Goal: Transaction & Acquisition: Purchase product/service

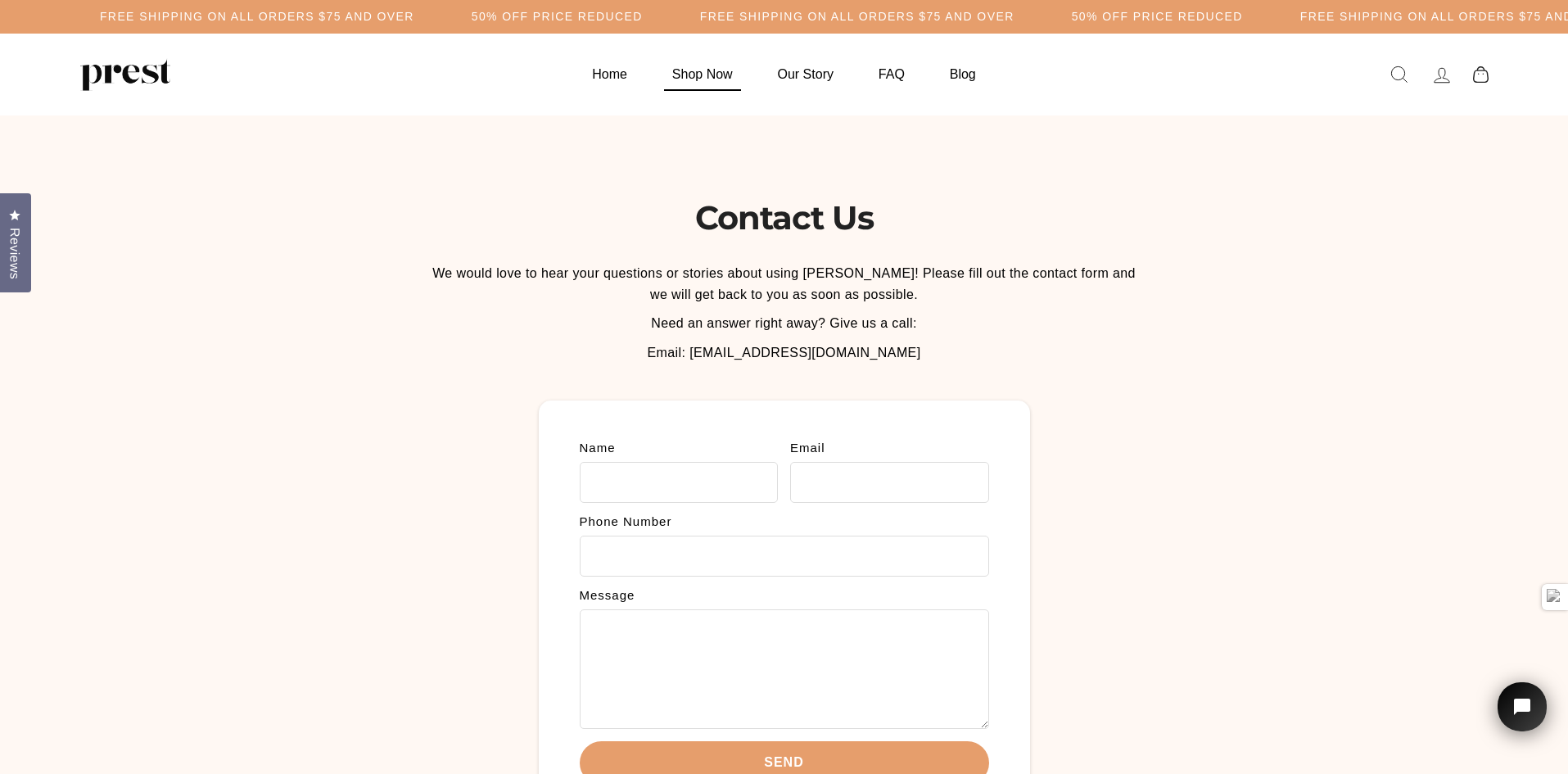
click at [714, 81] on link "Shop Now" at bounding box center [702, 74] width 101 height 32
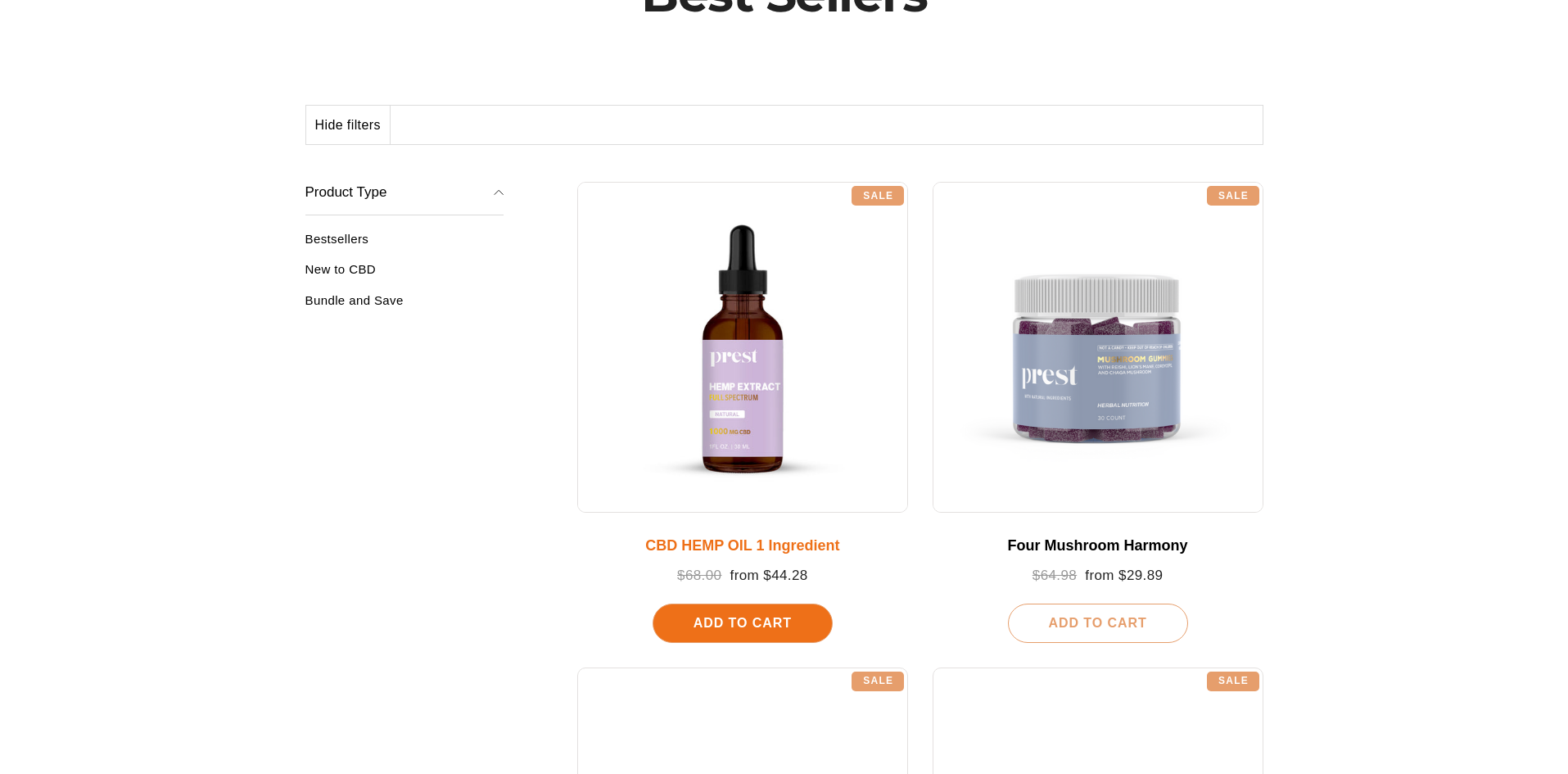
scroll to position [164, 0]
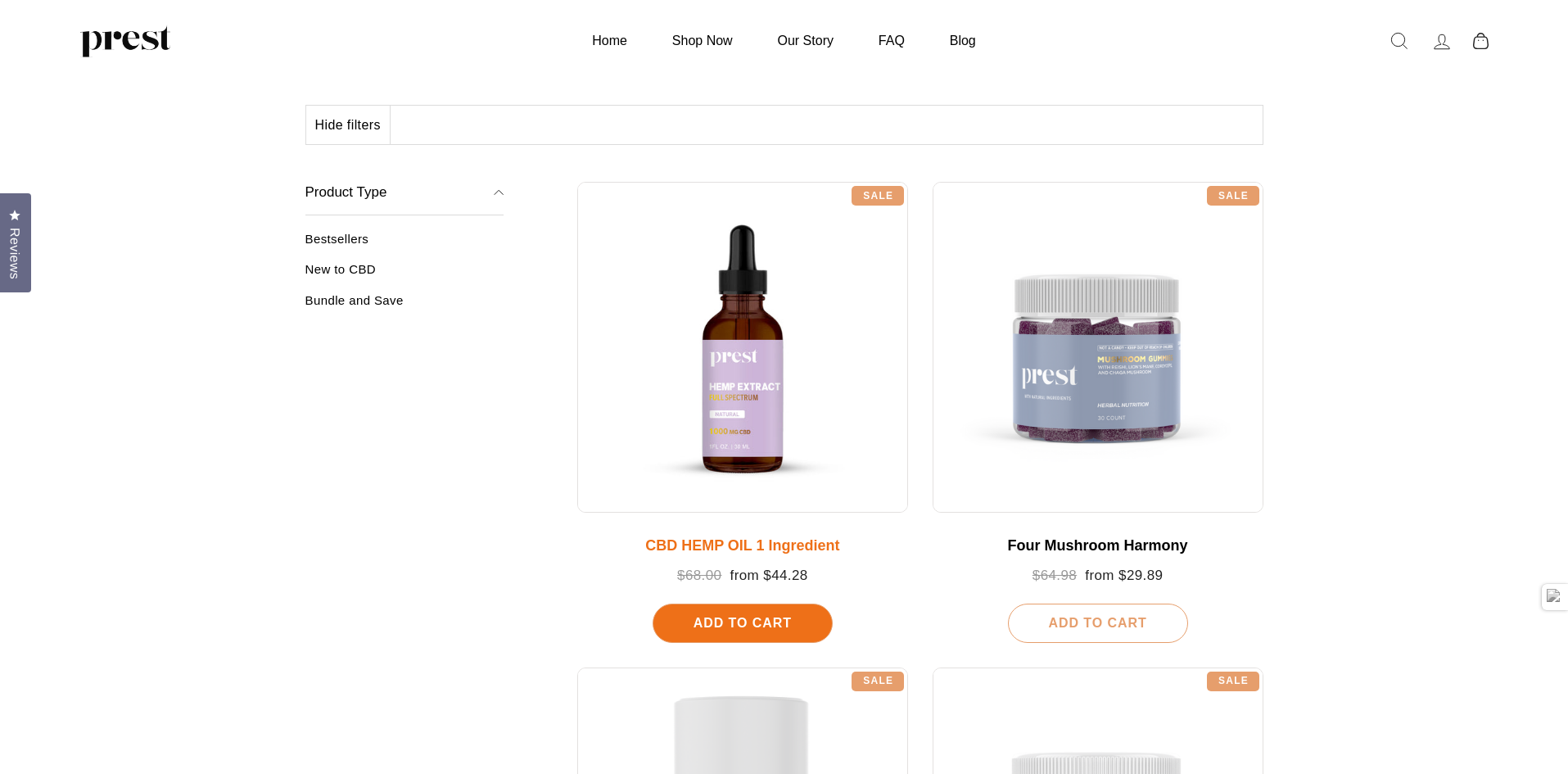
click at [779, 461] on div at bounding box center [742, 347] width 331 height 331
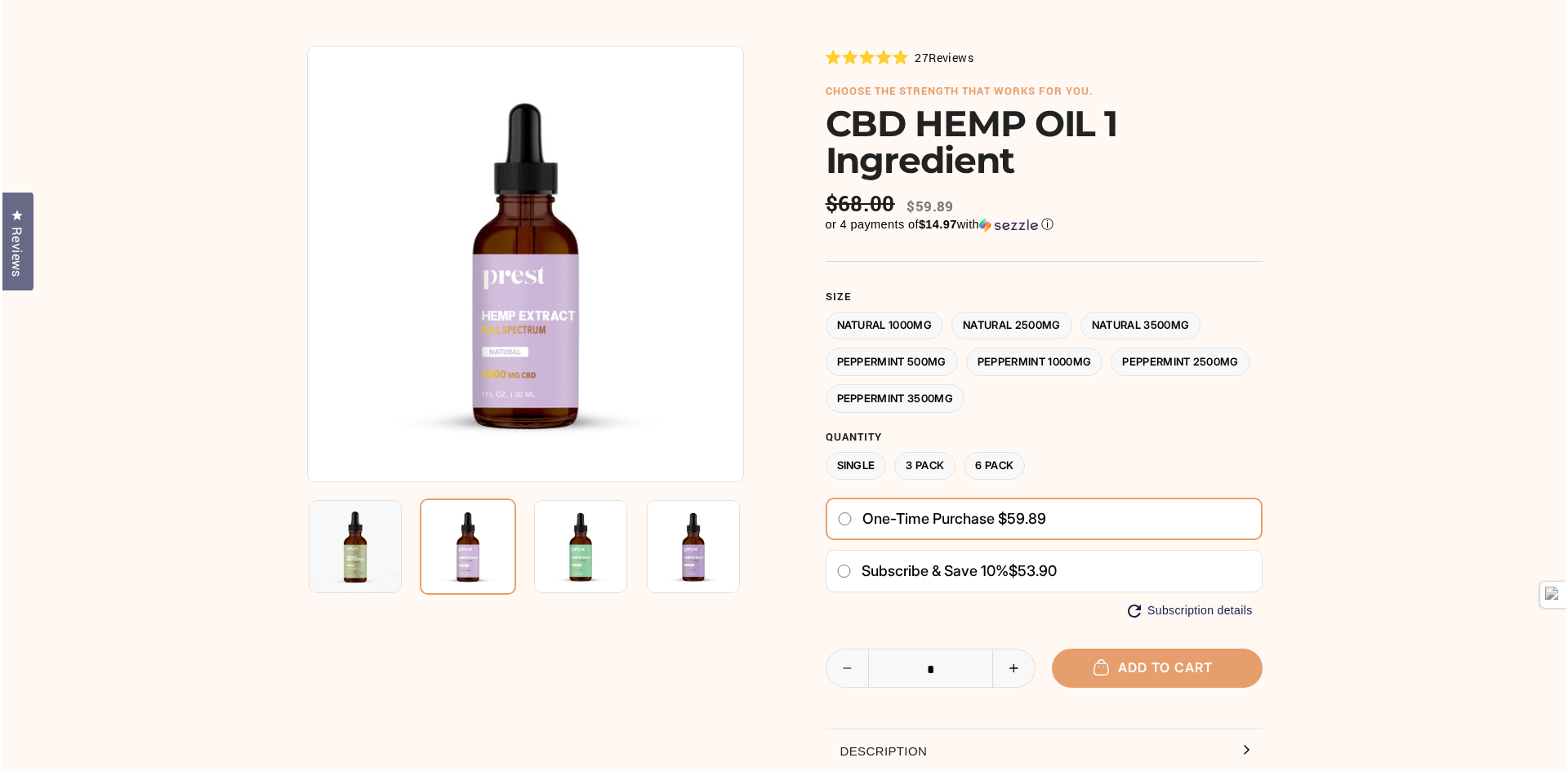
scroll to position [163, 0]
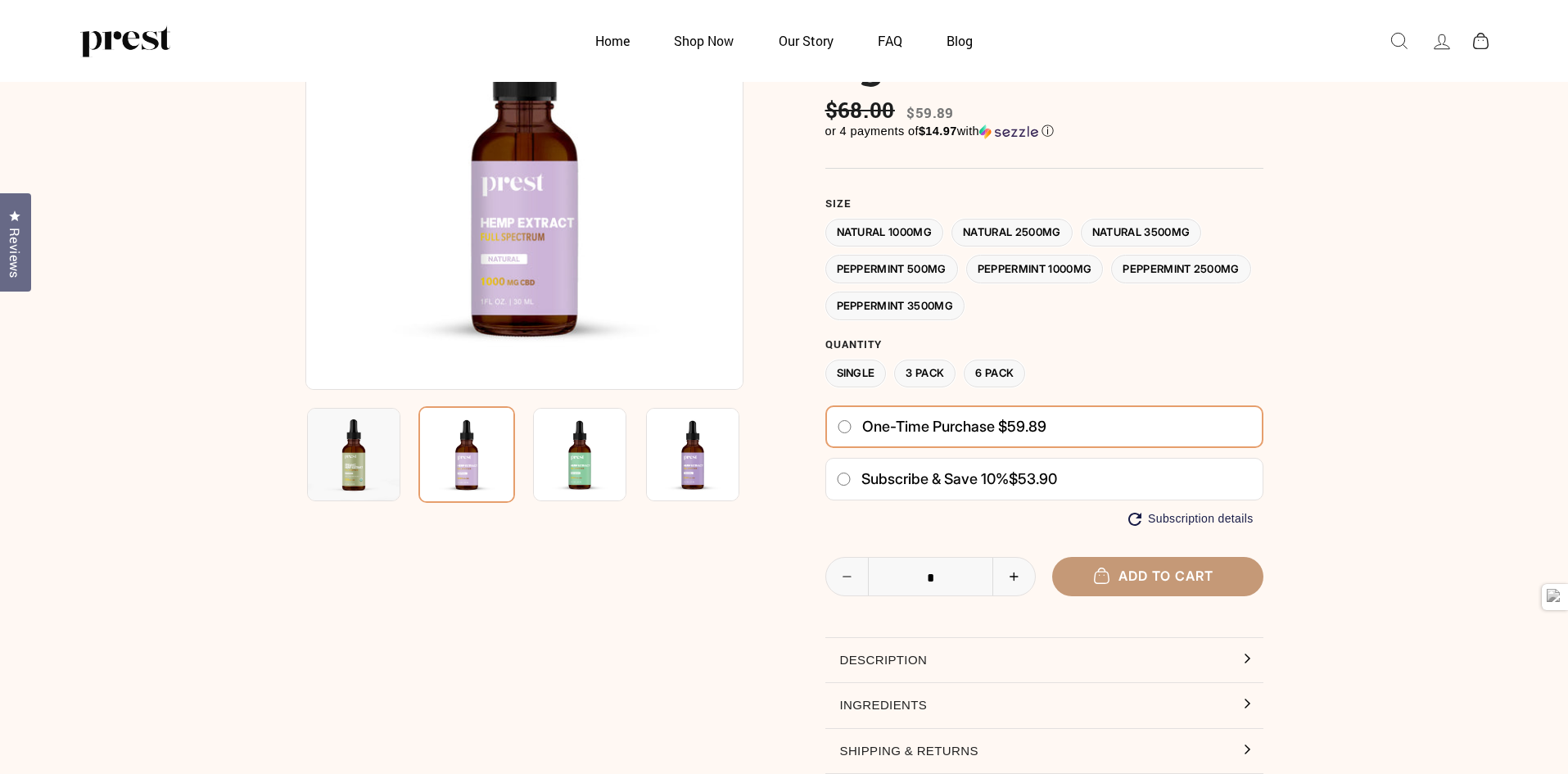
click at [1122, 586] on button "Add to cart" at bounding box center [1158, 576] width 212 height 39
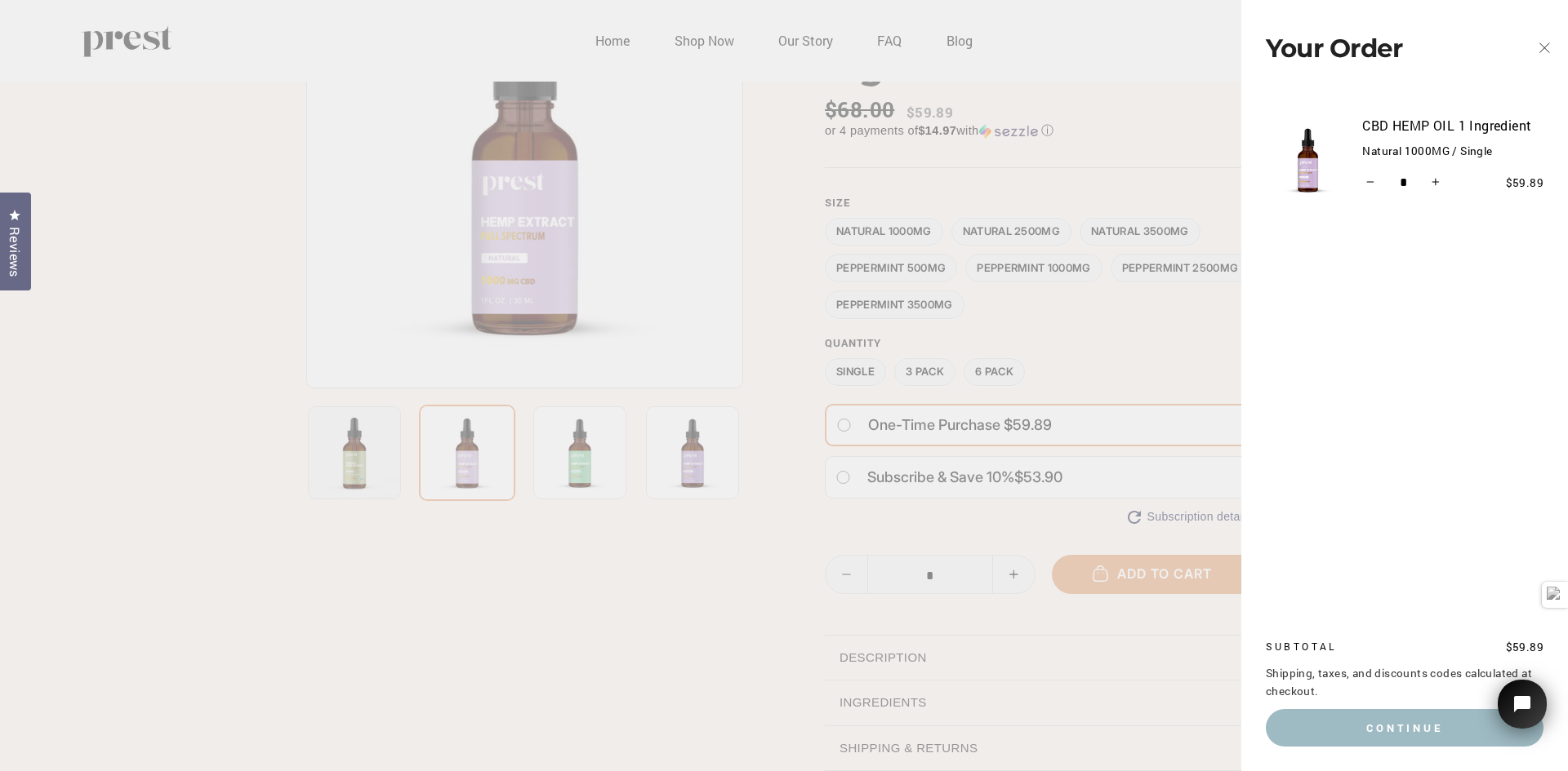
scroll to position [0, 0]
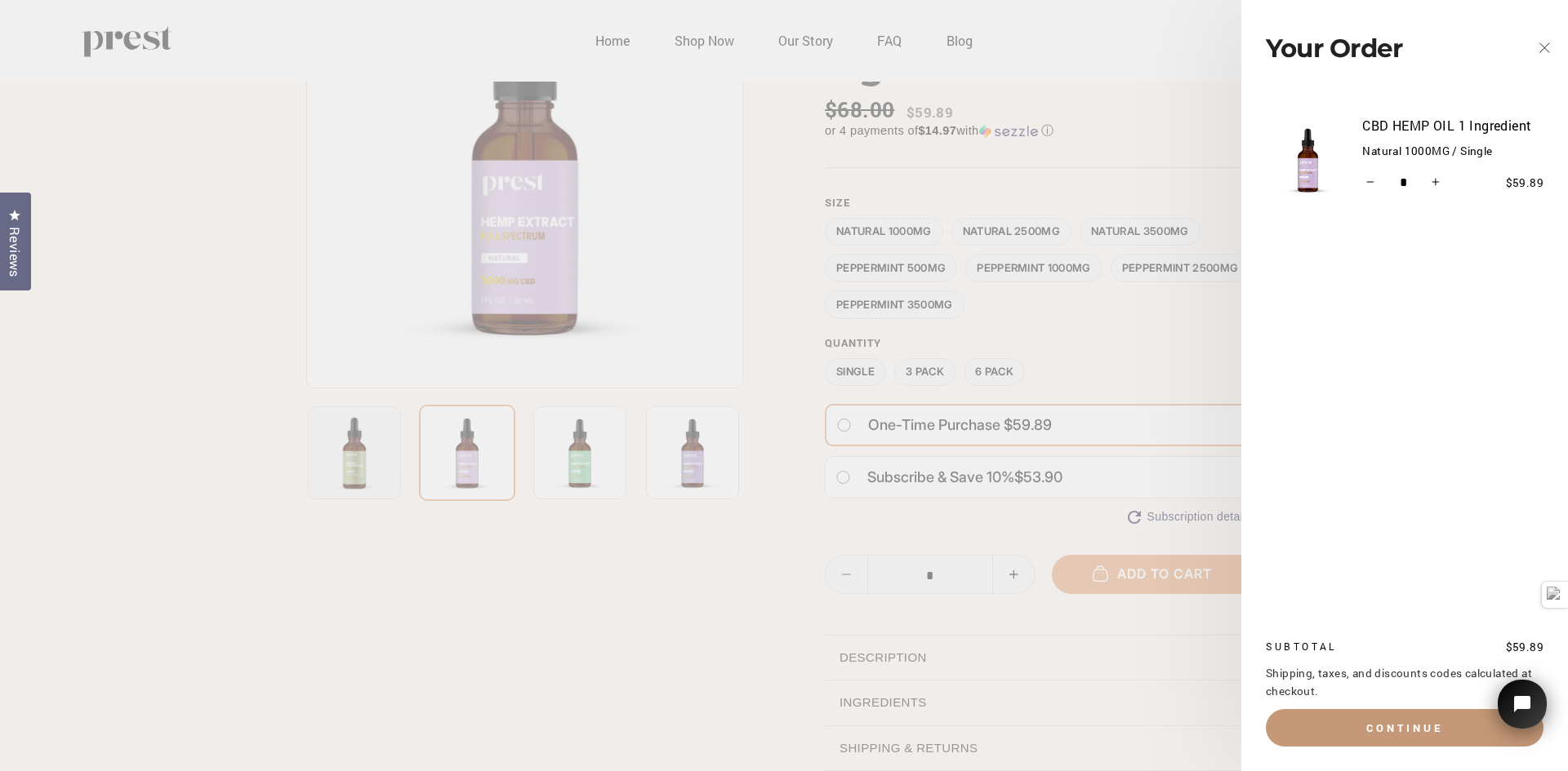
click at [1366, 723] on button "Continue" at bounding box center [1404, 728] width 278 height 38
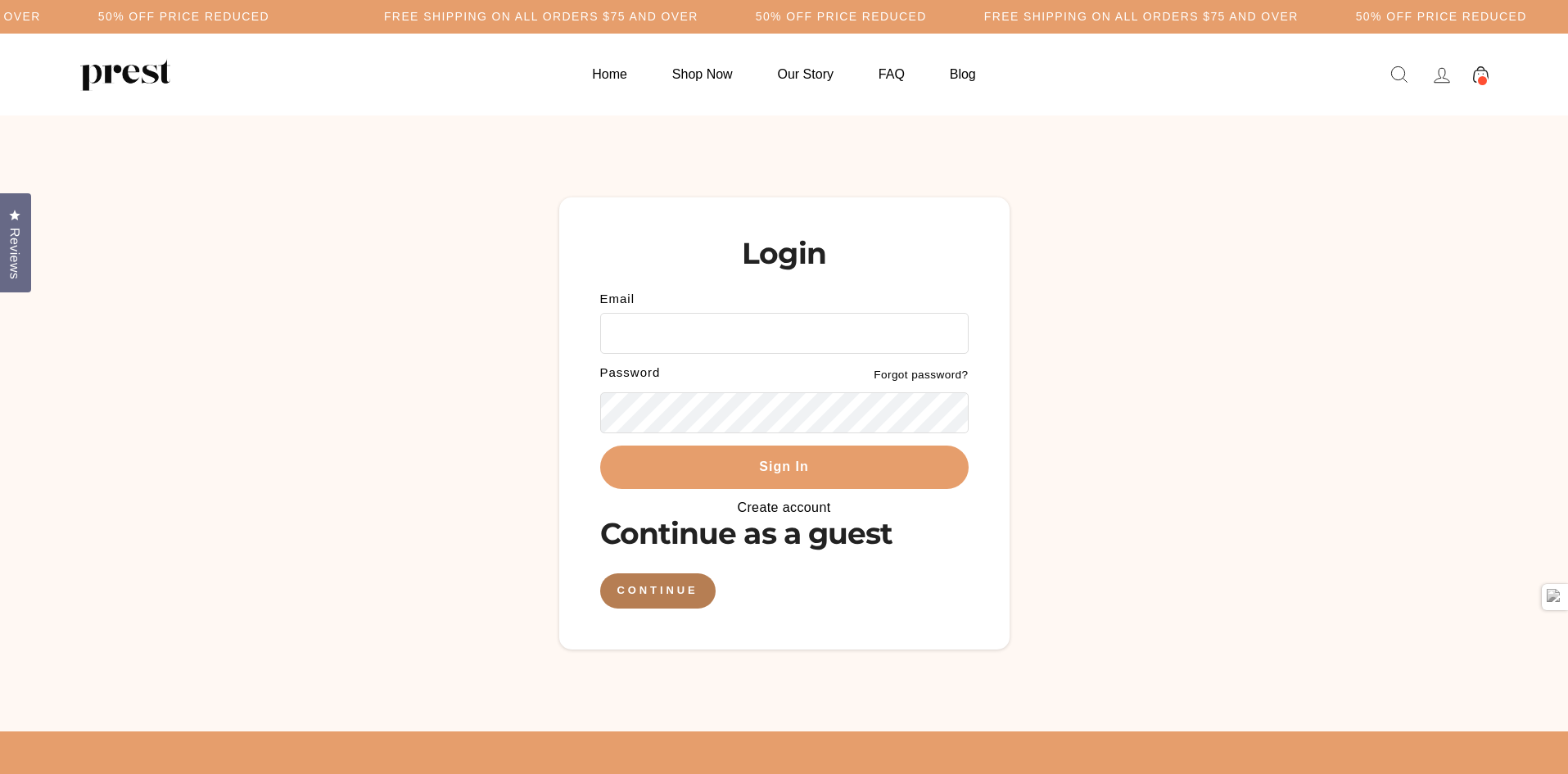
click at [793, 512] on link "Create account" at bounding box center [784, 508] width 93 height 14
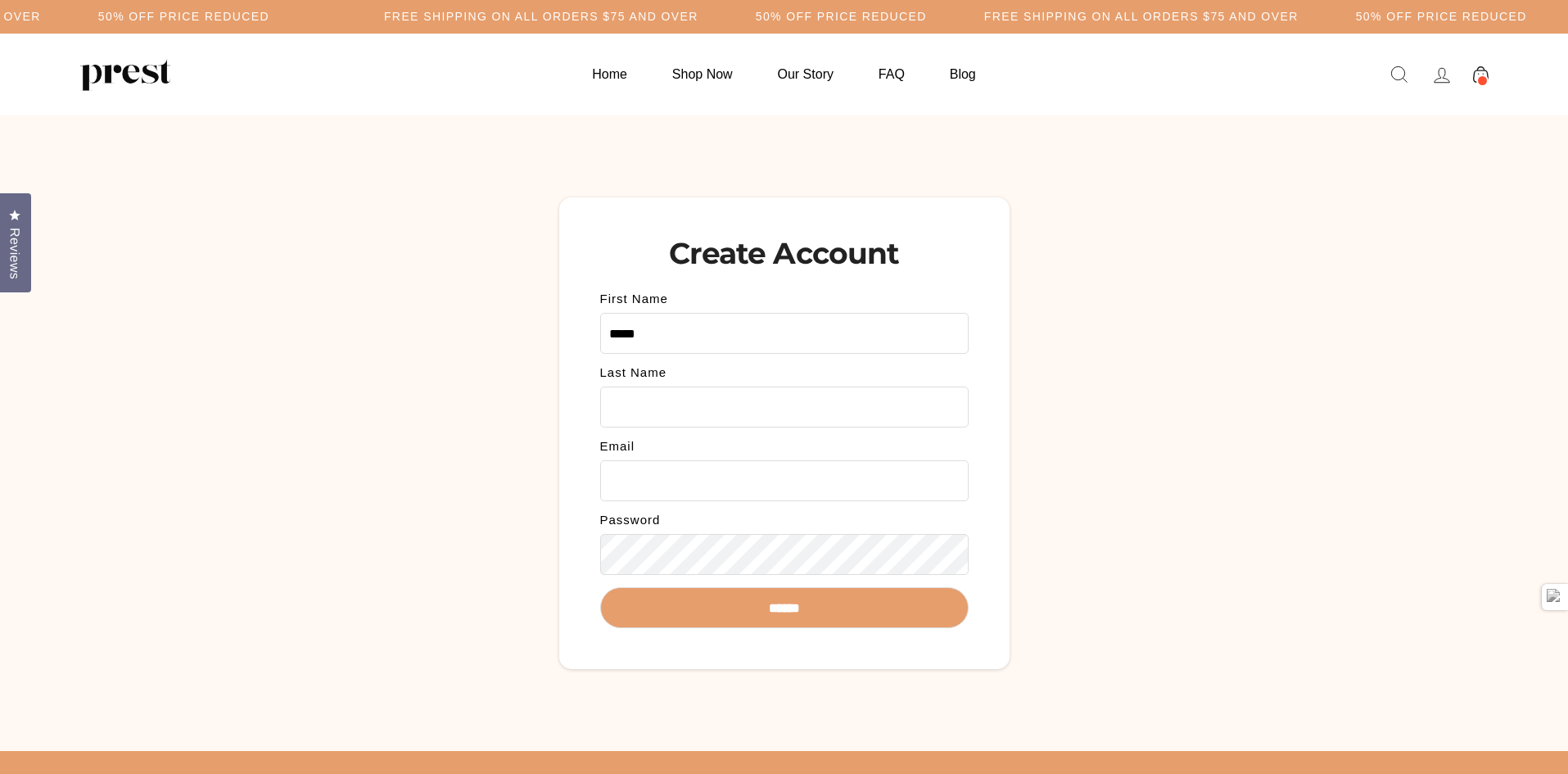
type input "*****"
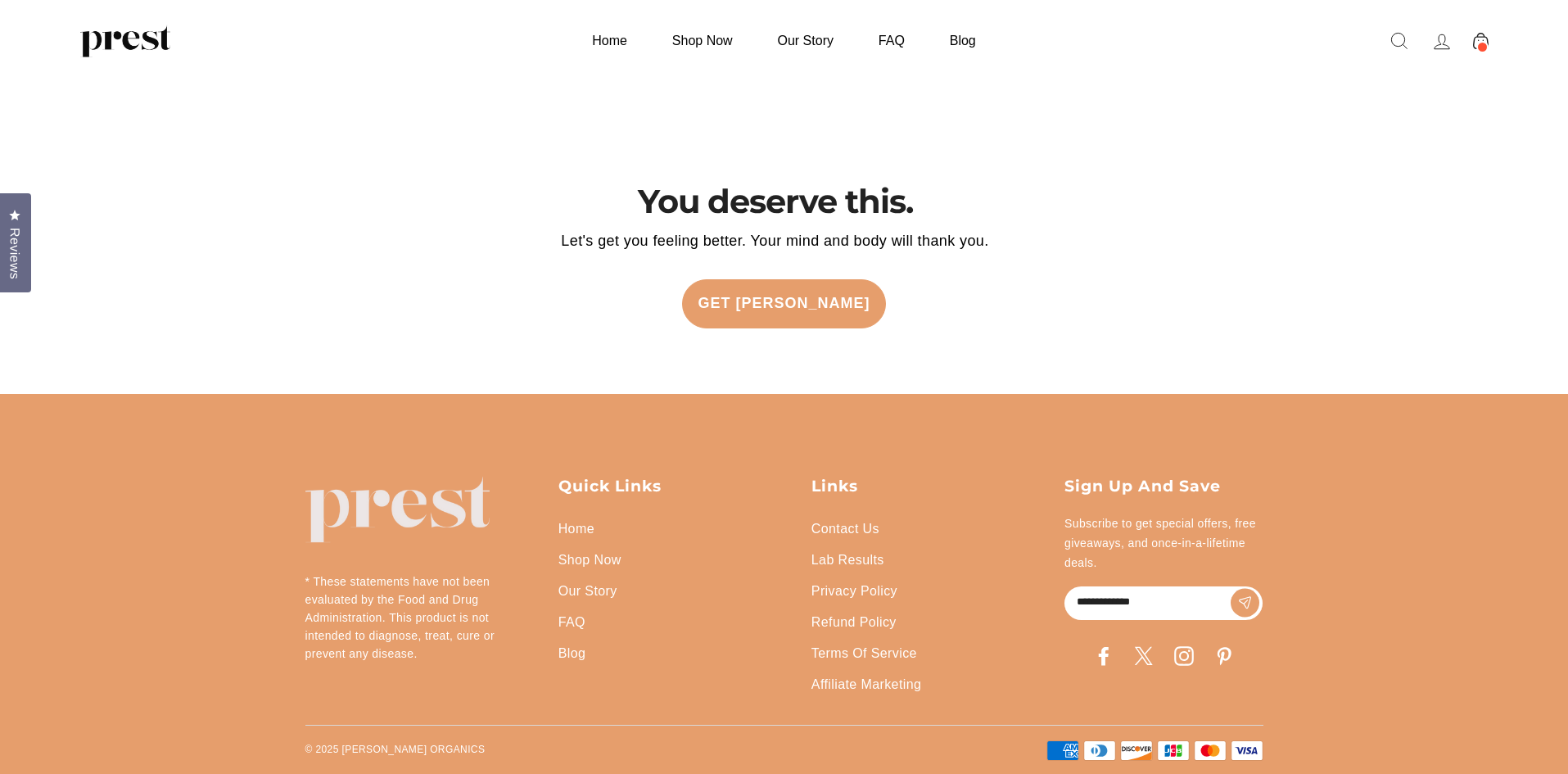
scroll to position [3879, 0]
click at [852, 590] on link "Privacy Policy" at bounding box center [854, 591] width 86 height 31
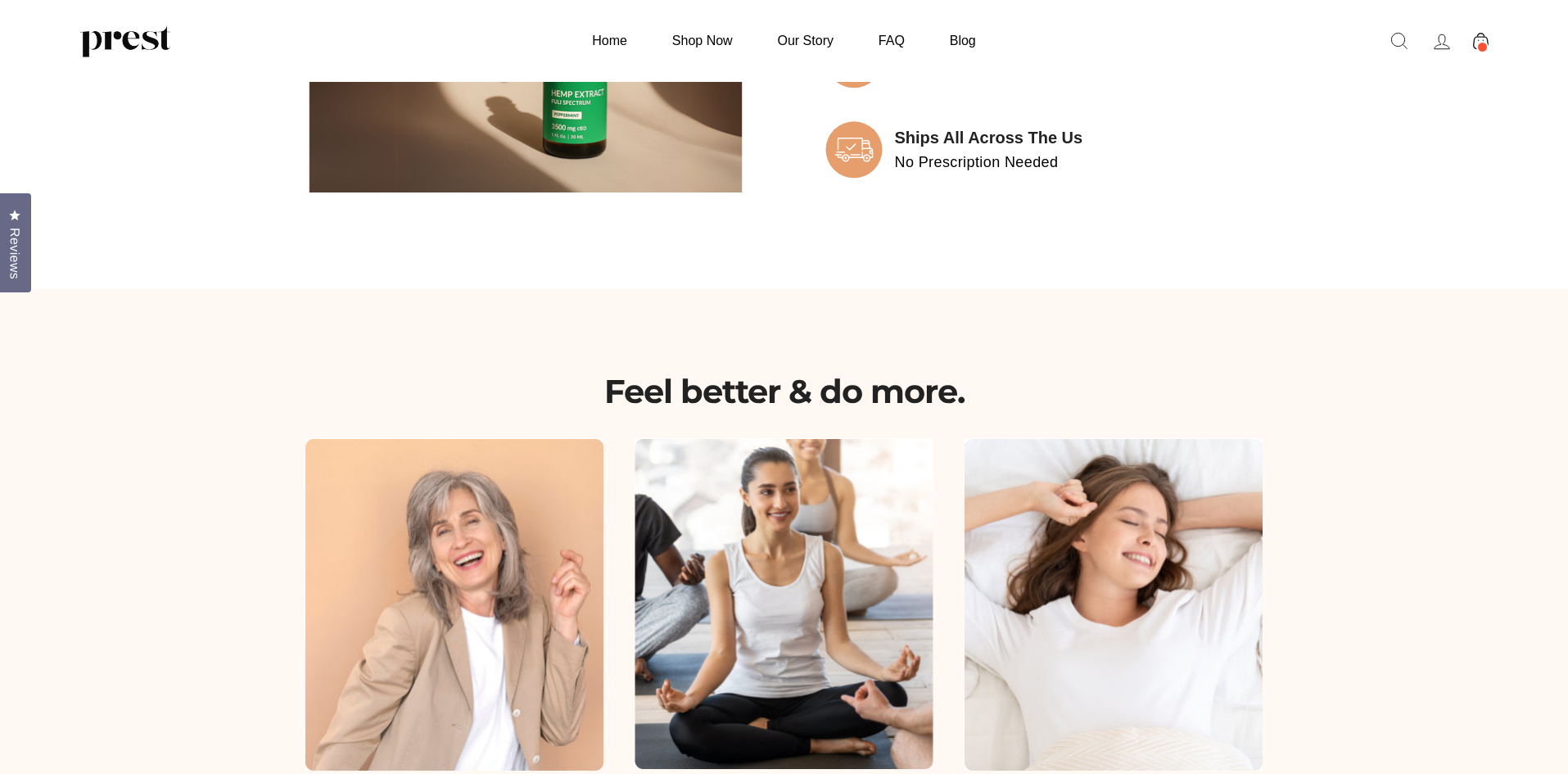
scroll to position [3879, 0]
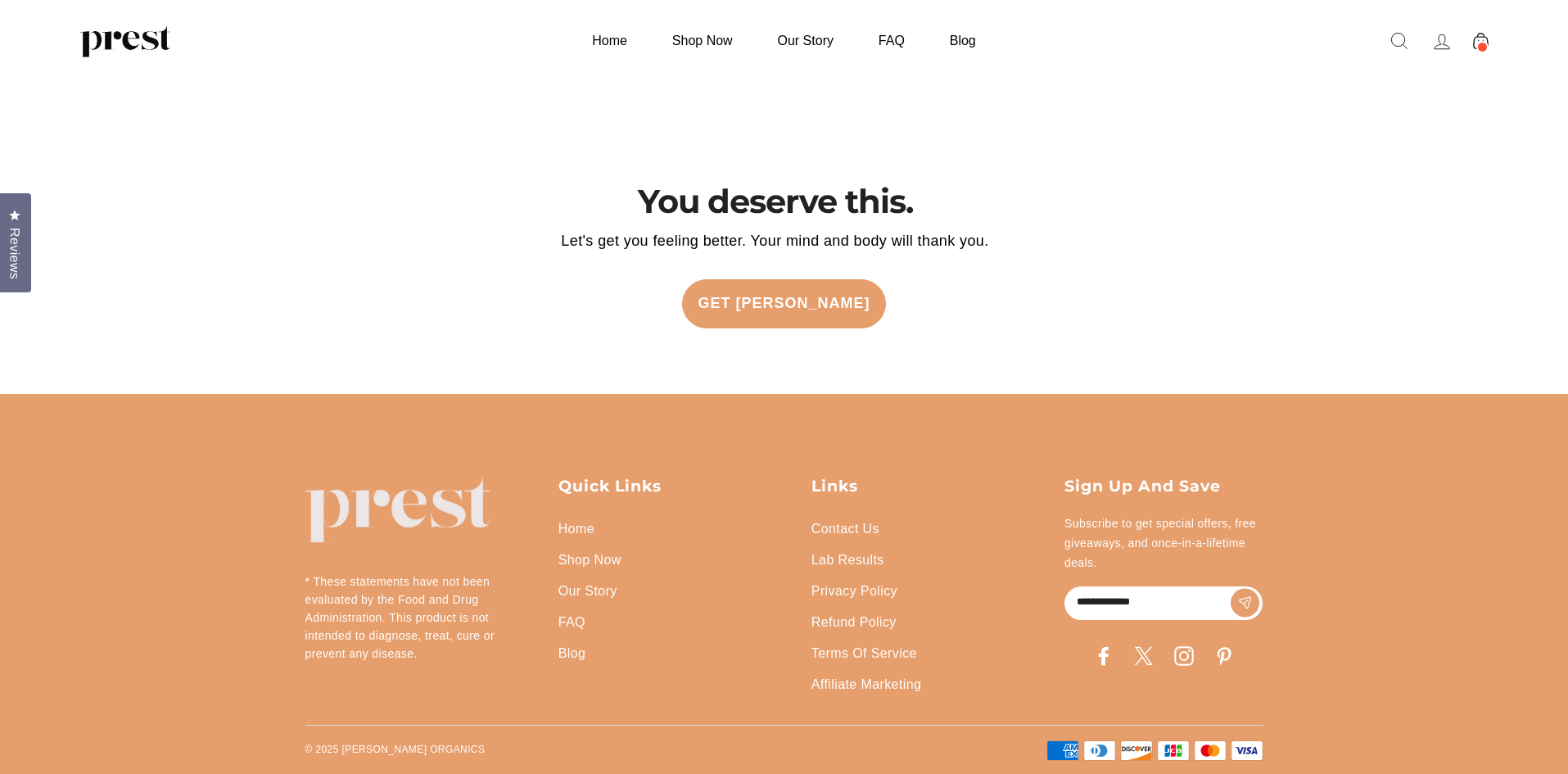
drag, startPoint x: 887, startPoint y: 387, endPoint x: 799, endPoint y: 756, distance: 379.3
click at [850, 588] on link "Privacy Policy" at bounding box center [854, 591] width 86 height 31
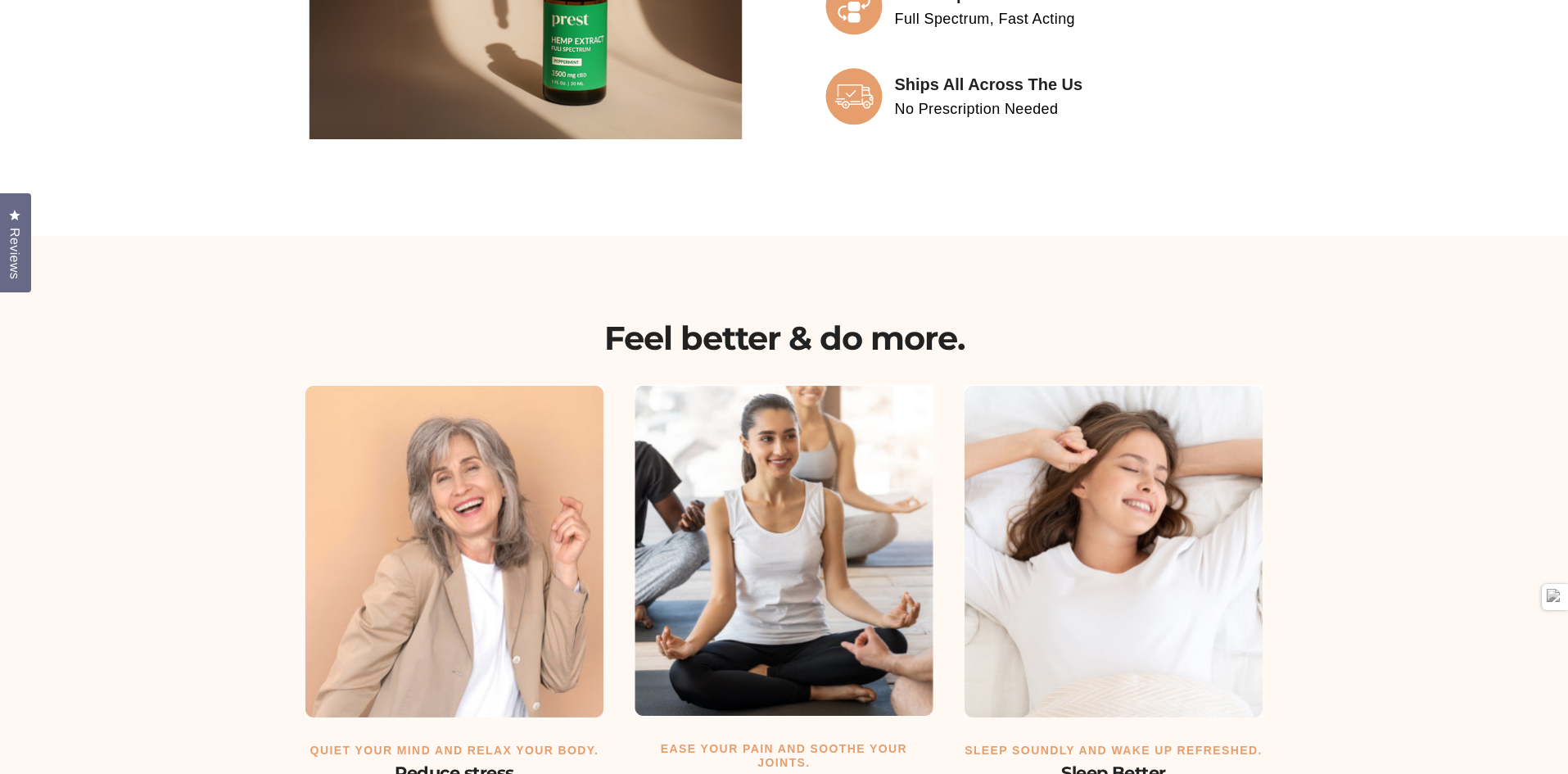
drag, startPoint x: 912, startPoint y: 394, endPoint x: 817, endPoint y: 813, distance: 429.6
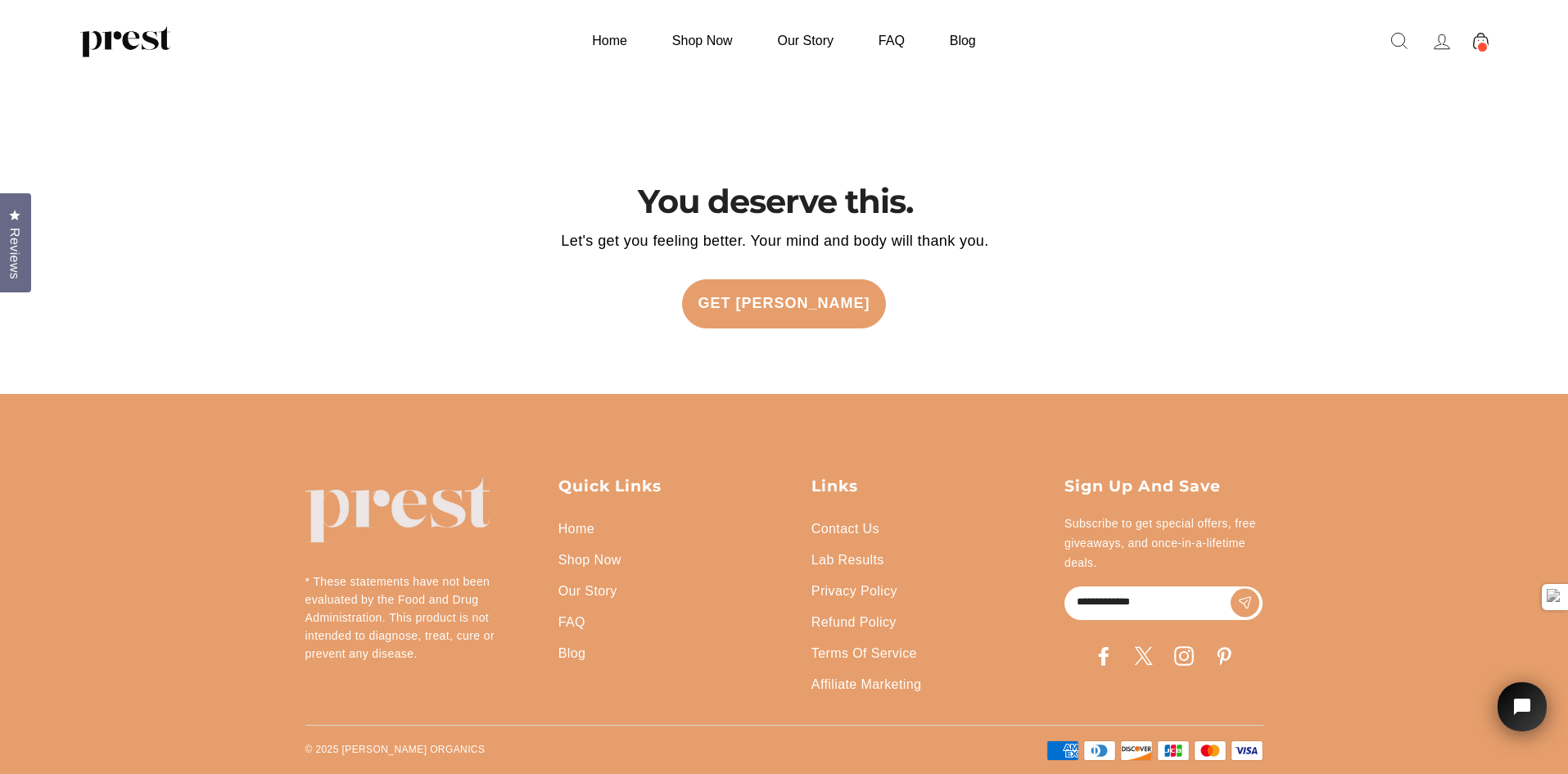
click at [865, 657] on link "Terms Of Service" at bounding box center [864, 653] width 106 height 31
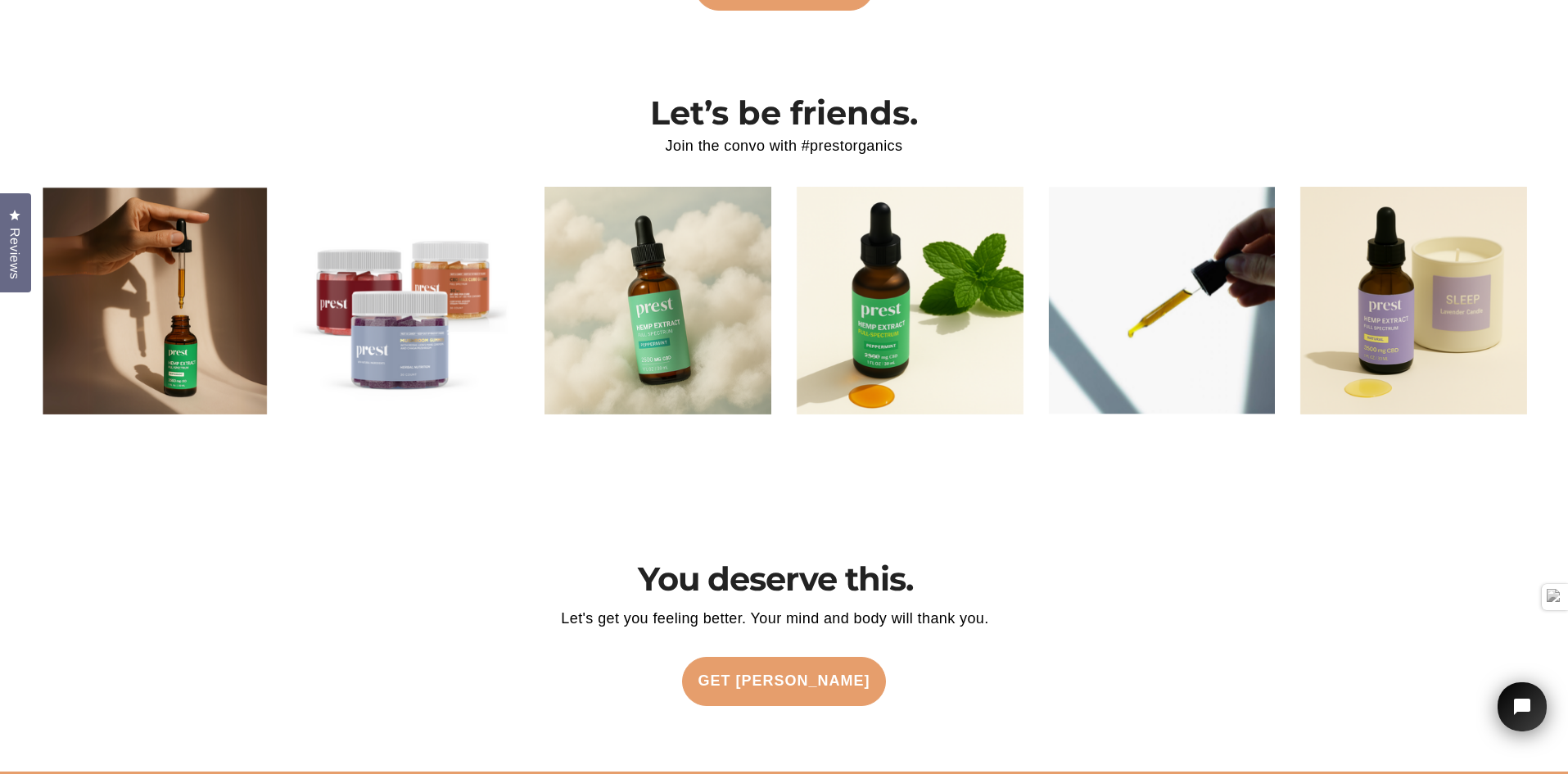
drag, startPoint x: 890, startPoint y: 503, endPoint x: 827, endPoint y: 813, distance: 316.3
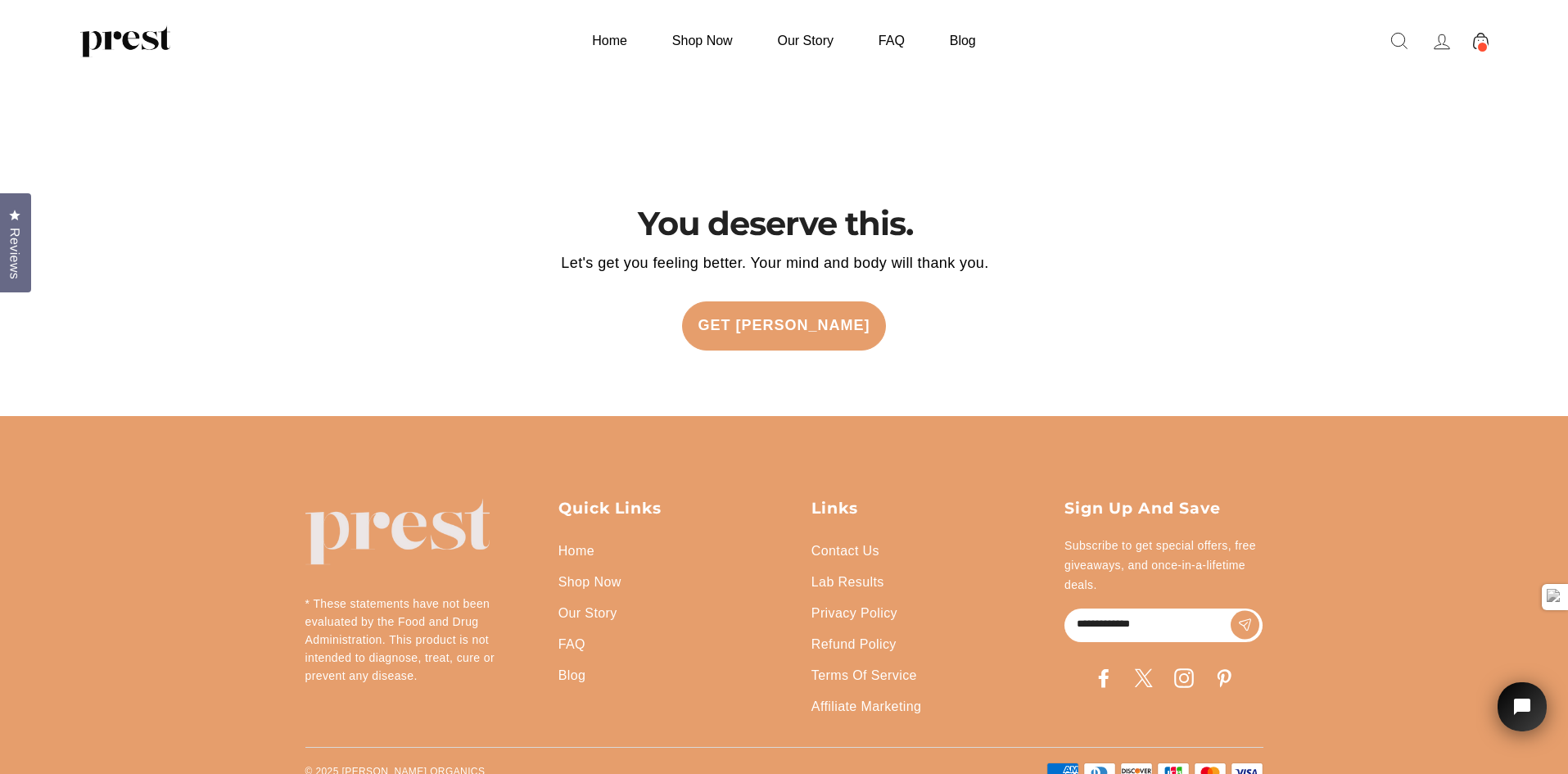
scroll to position [3879, 0]
